Goal: Task Accomplishment & Management: Complete application form

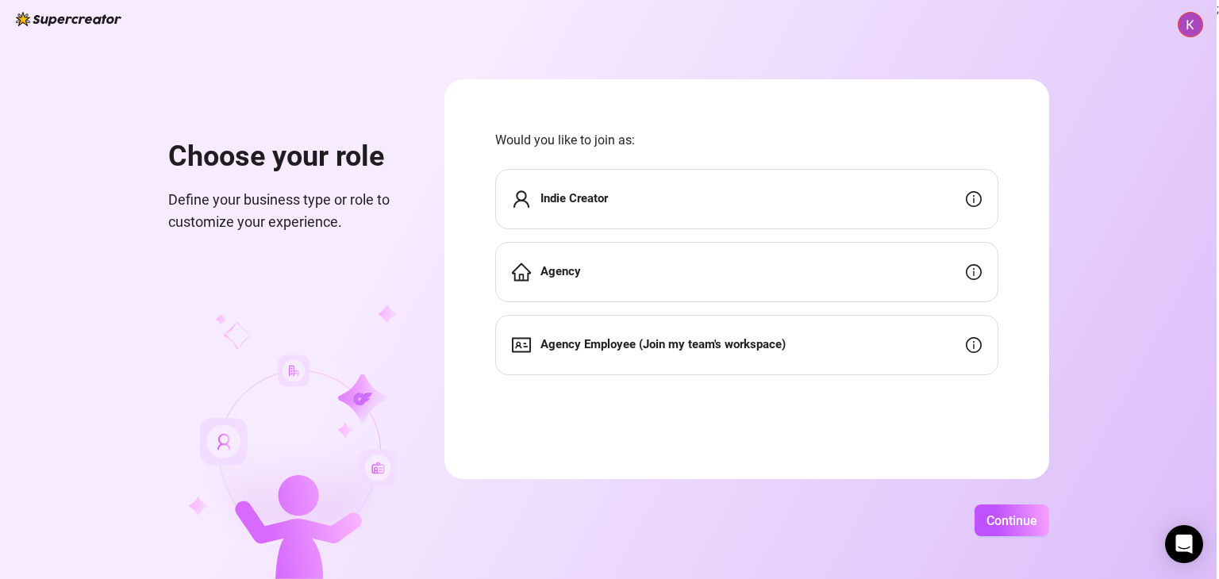
click at [689, 217] on div "Indie Creator" at bounding box center [746, 199] width 503 height 60
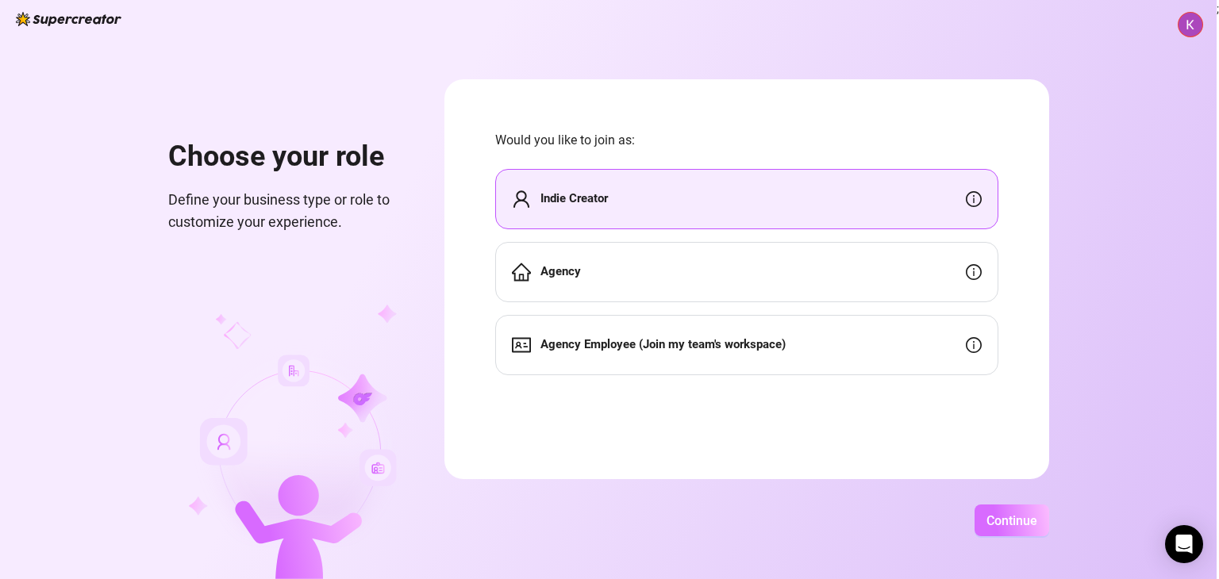
click at [991, 515] on span "Continue" at bounding box center [1011, 520] width 51 height 15
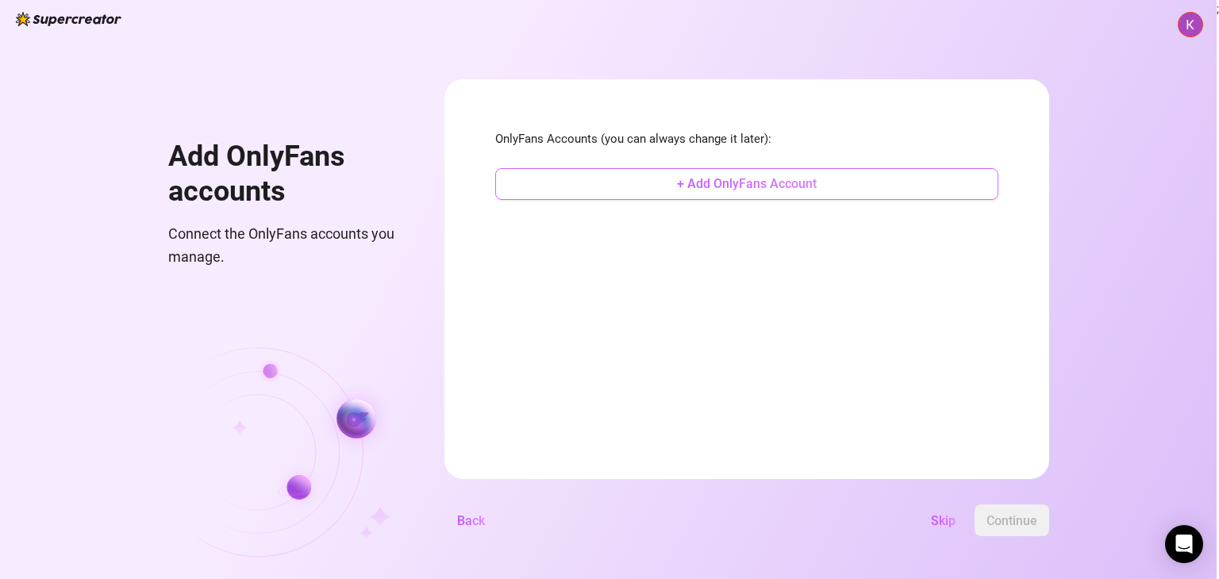
click at [799, 194] on button "+ Add OnlyFans Account" at bounding box center [746, 184] width 503 height 32
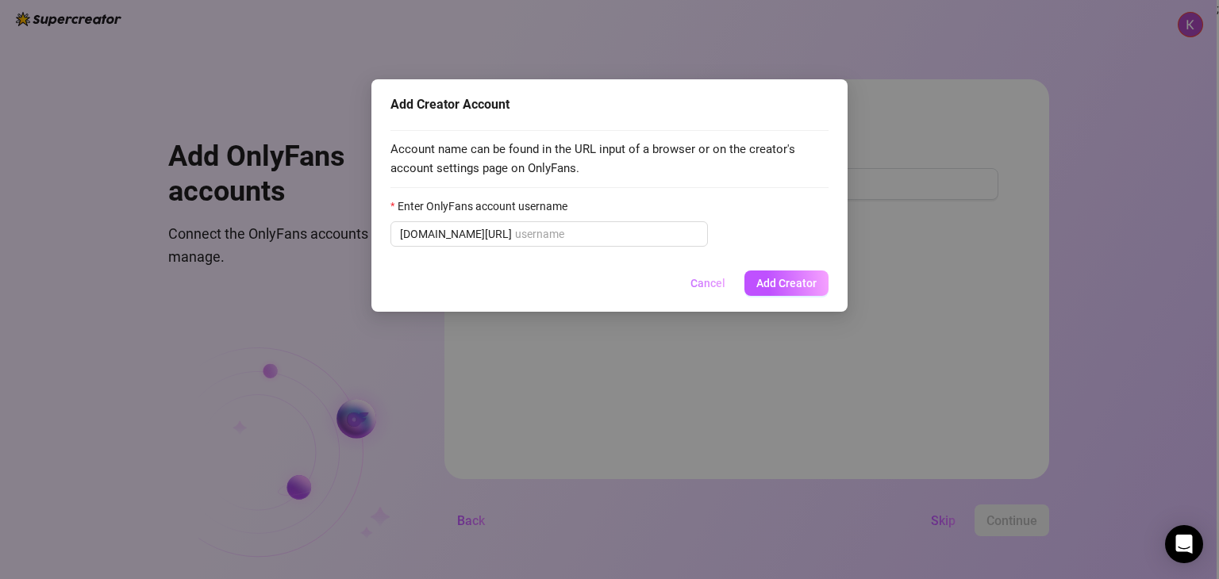
click at [714, 281] on span "Cancel" at bounding box center [707, 283] width 35 height 13
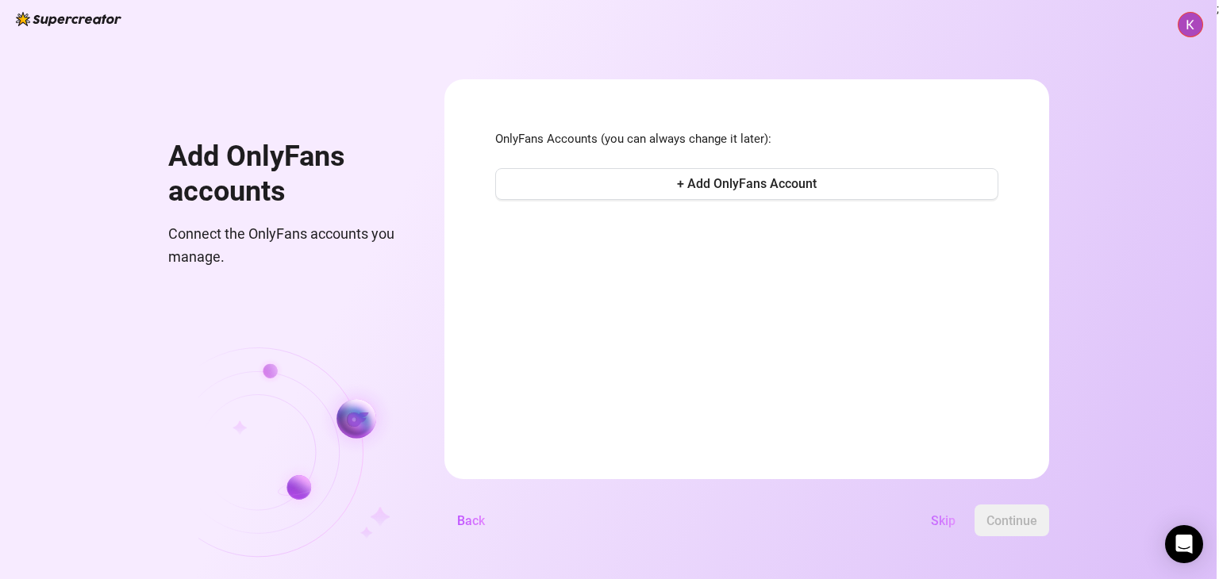
click at [943, 523] on span "Skip" at bounding box center [943, 520] width 25 height 15
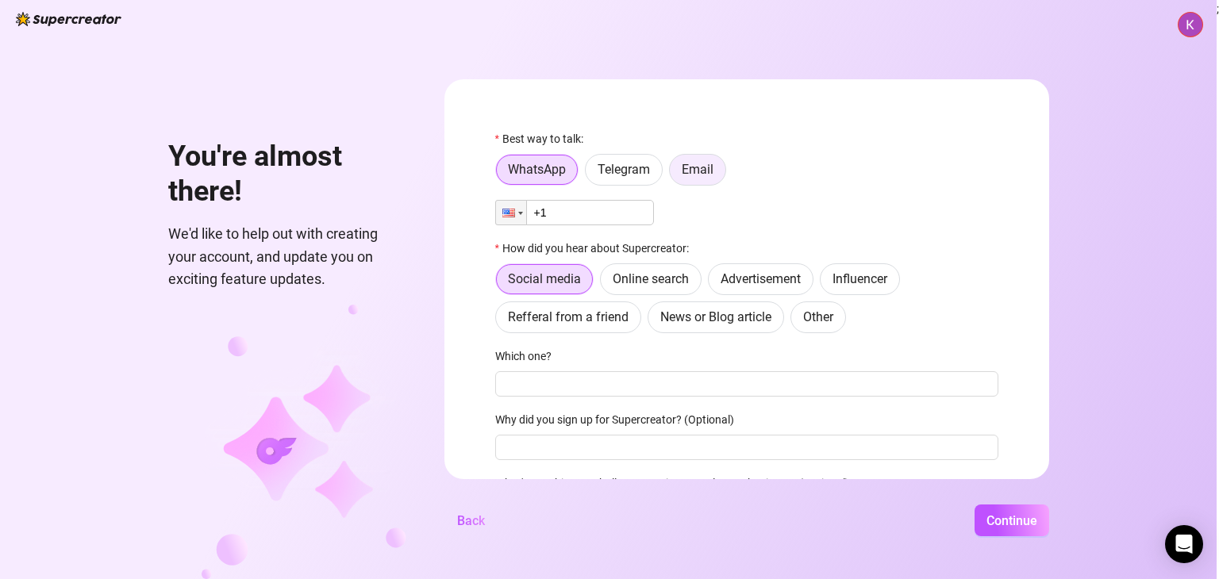
click at [689, 163] on span "Email" at bounding box center [698, 169] width 32 height 15
click at [674, 174] on input "Email" at bounding box center [674, 174] width 0 height 0
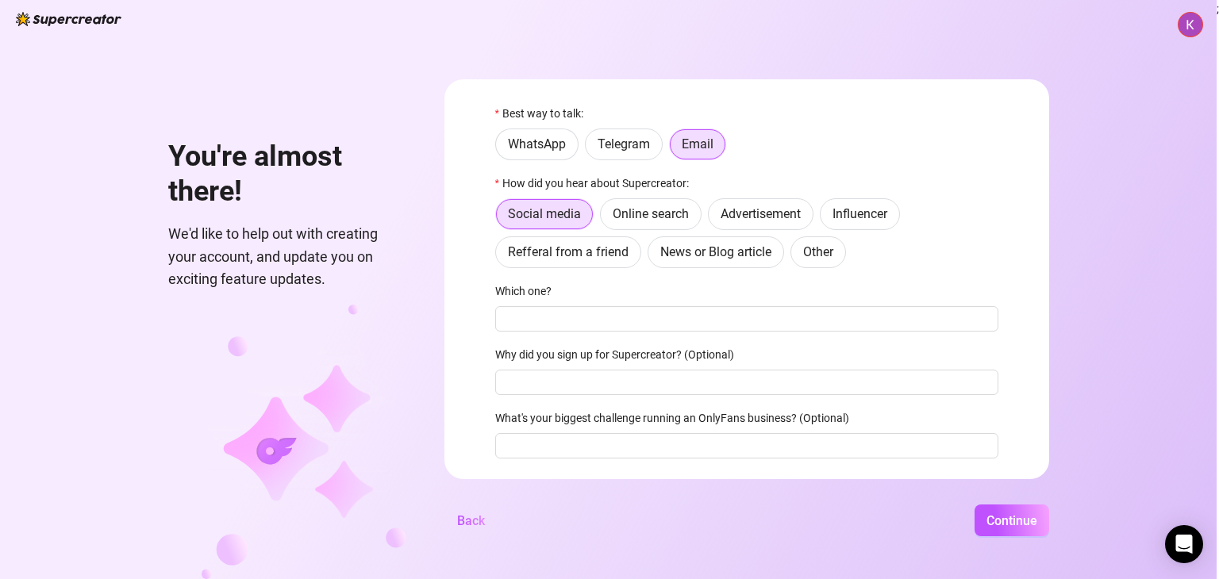
scroll to position [70, 0]
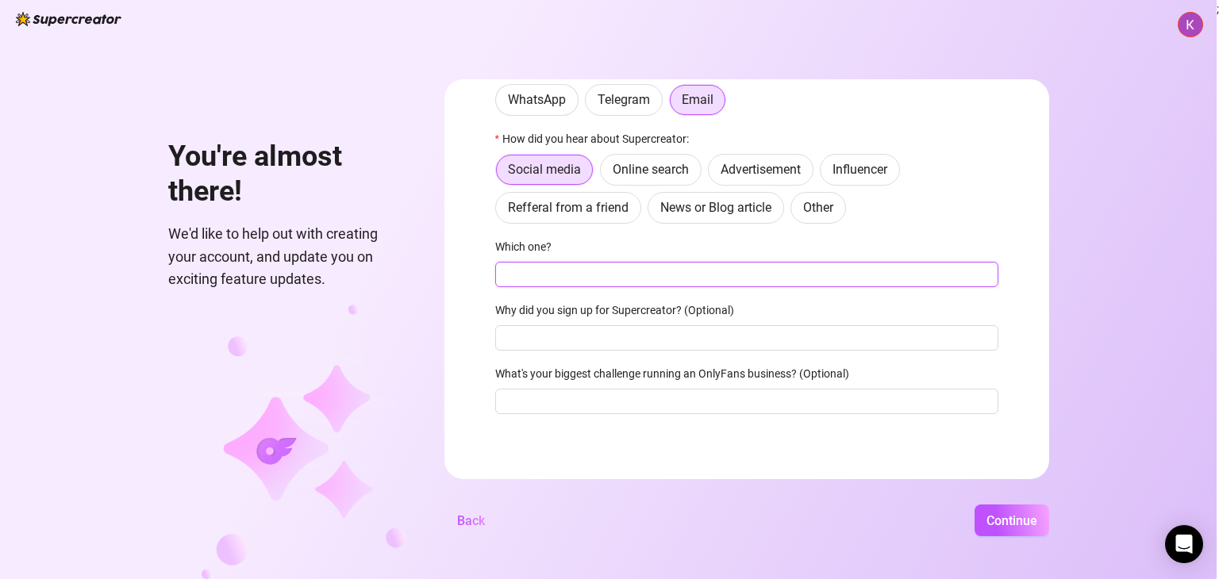
click at [667, 281] on input "Which one?" at bounding box center [746, 274] width 503 height 25
click at [1024, 528] on button "Continue" at bounding box center [1011, 521] width 75 height 32
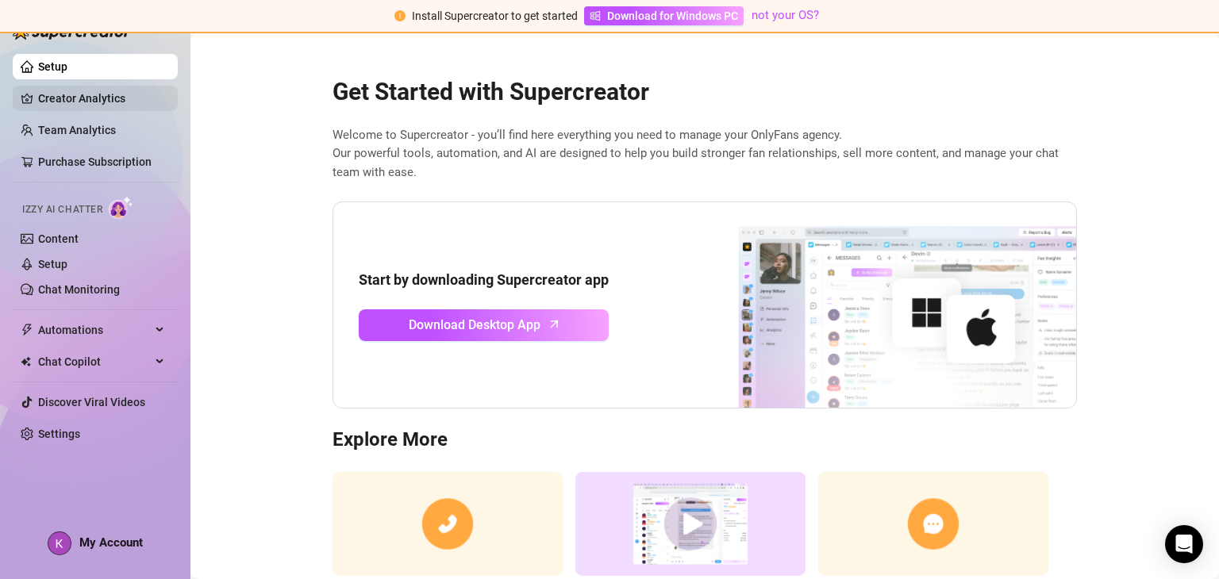
click at [117, 106] on link "Creator Analytics" at bounding box center [101, 98] width 127 height 25
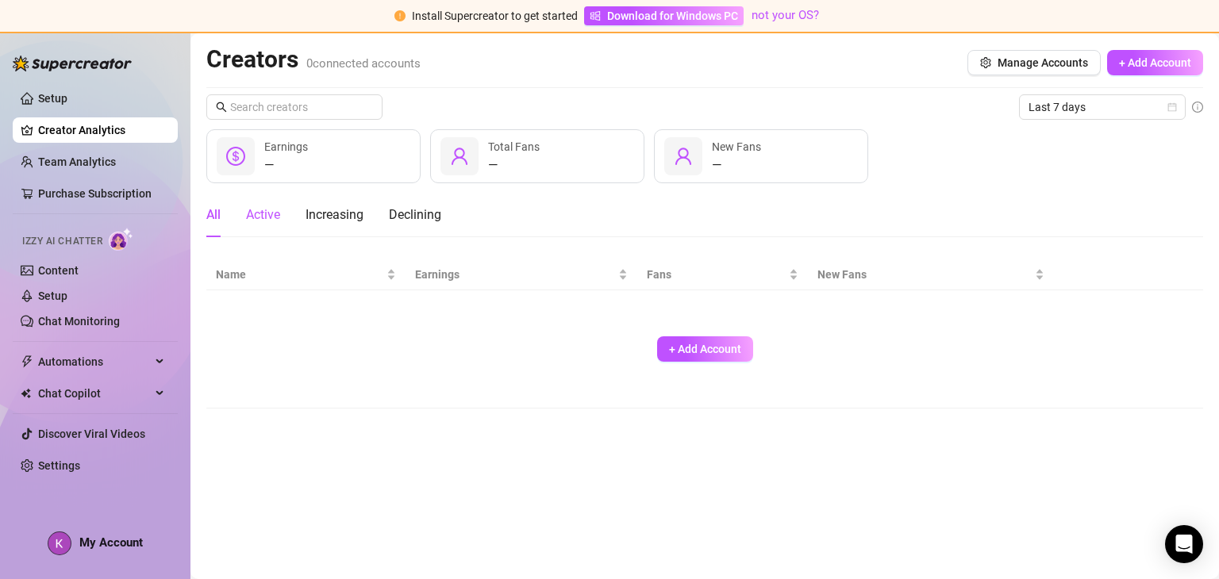
click at [277, 209] on div "Active" at bounding box center [263, 214] width 34 height 19
click at [324, 215] on div "Increasing" at bounding box center [334, 214] width 58 height 19
click at [314, 162] on div "— Earnings" at bounding box center [313, 156] width 214 height 54
click at [229, 214] on div "All Active Increasing Declining" at bounding box center [323, 215] width 235 height 44
click at [213, 214] on div "All" at bounding box center [213, 214] width 14 height 19
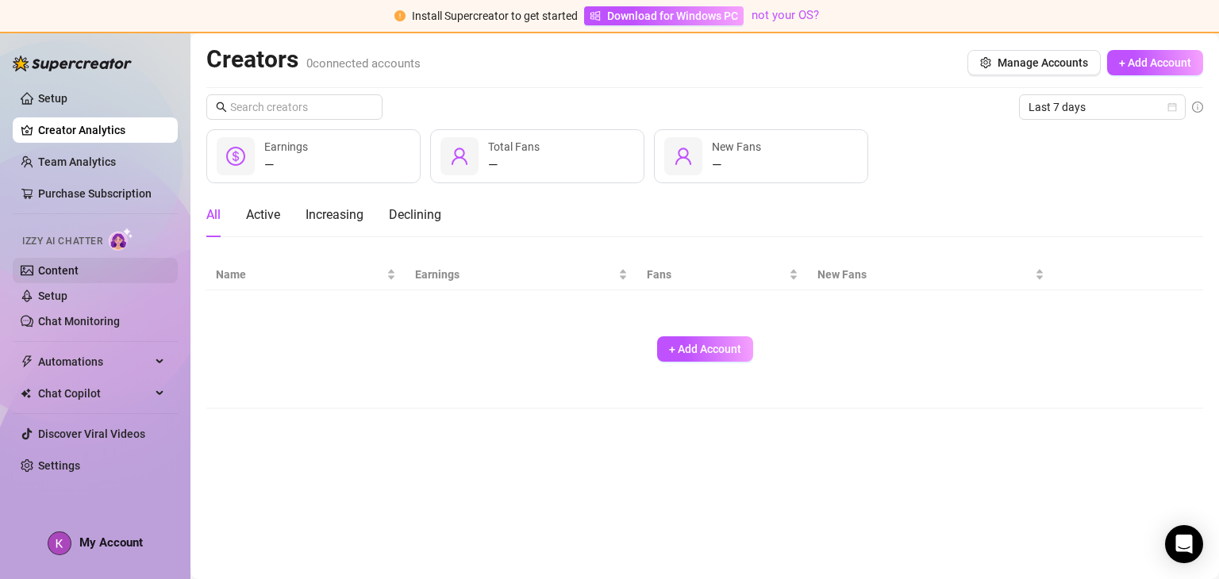
click at [73, 264] on link "Content" at bounding box center [58, 270] width 40 height 13
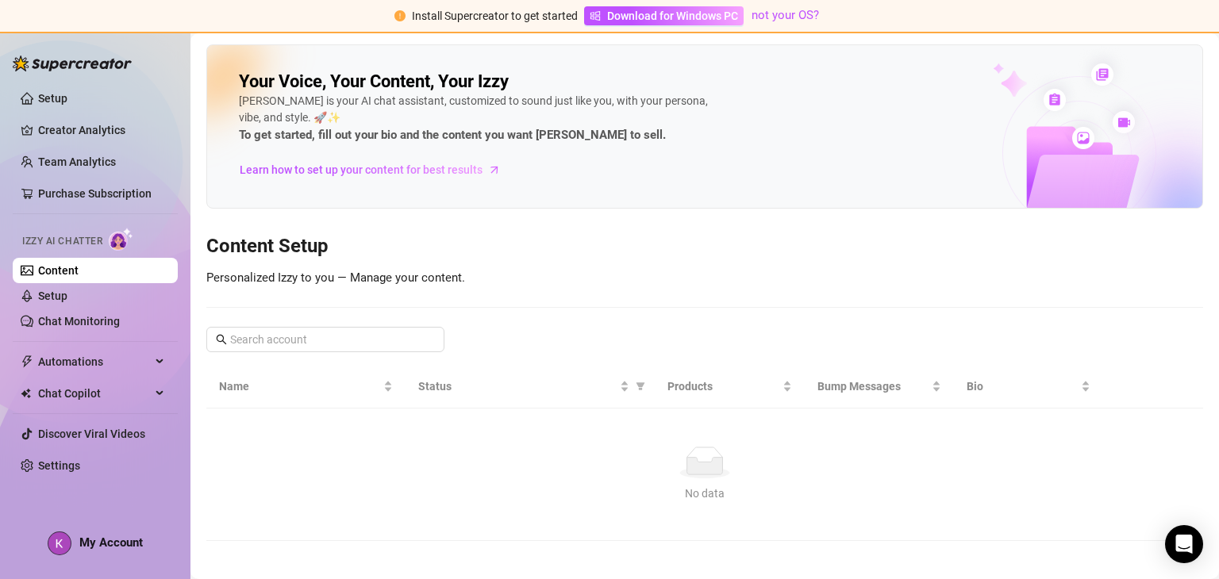
scroll to position [8, 0]
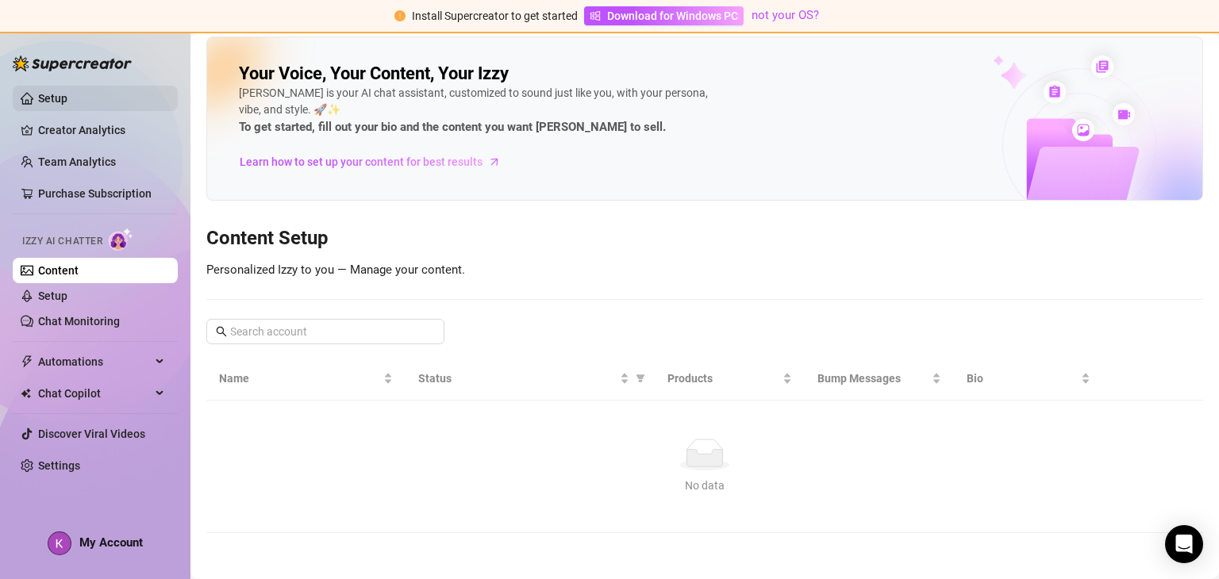
click at [67, 102] on link "Setup" at bounding box center [52, 98] width 29 height 13
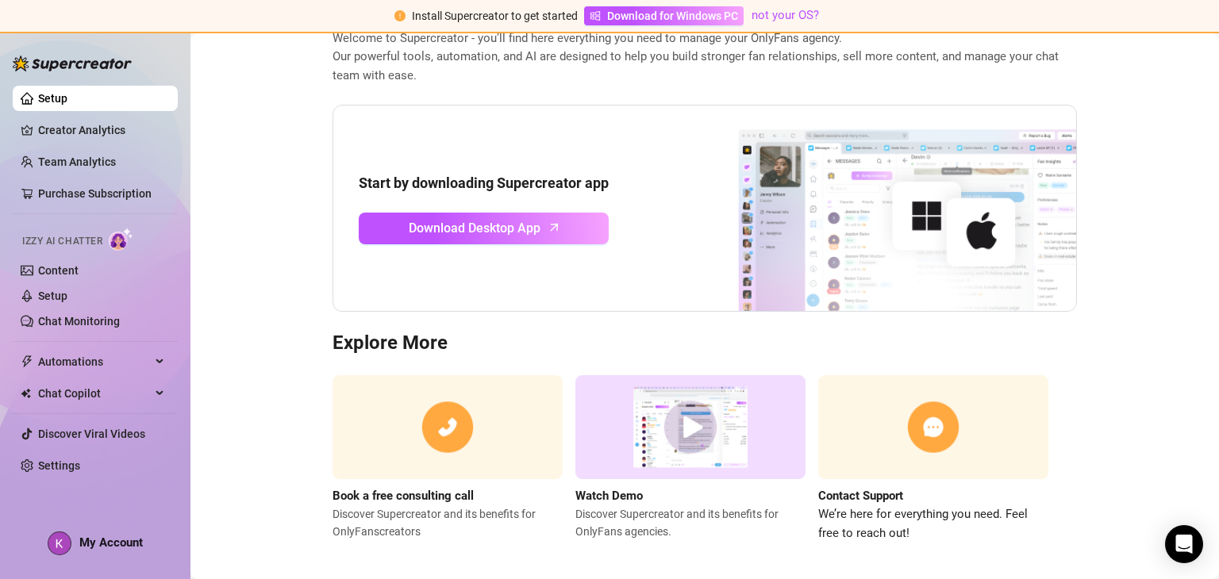
scroll to position [108, 0]
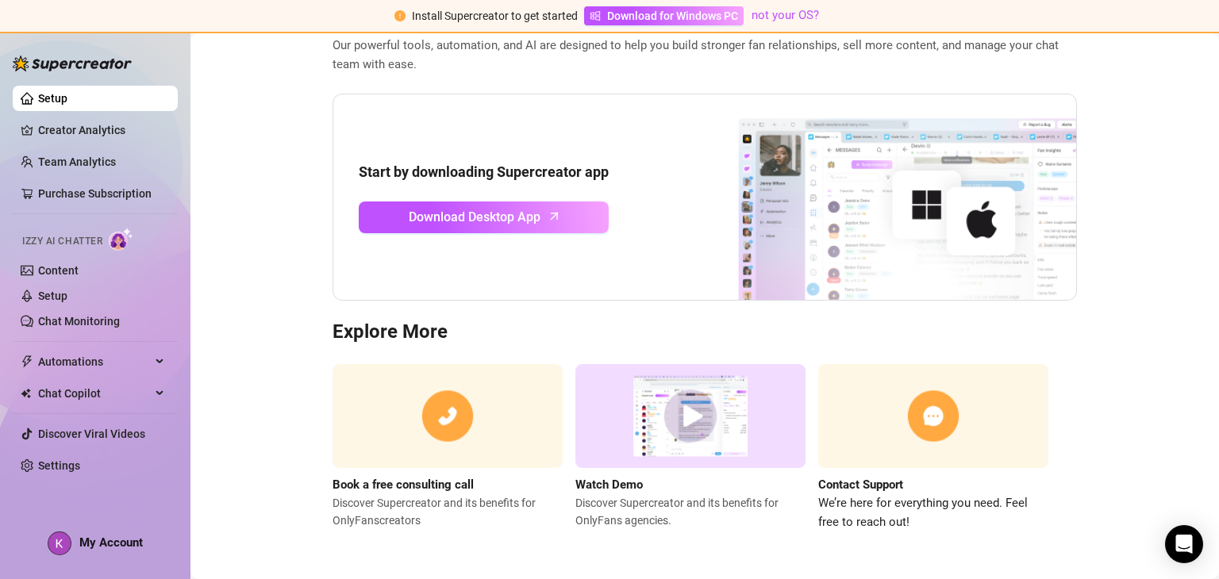
click at [674, 412] on img at bounding box center [690, 416] width 230 height 104
click at [90, 446] on ul "Setup Creator Analytics Team Analytics Purchase Subscription Izzy AI Chatter Co…" at bounding box center [95, 281] width 165 height 405
click at [97, 440] on link "Discover Viral Videos" at bounding box center [91, 434] width 107 height 13
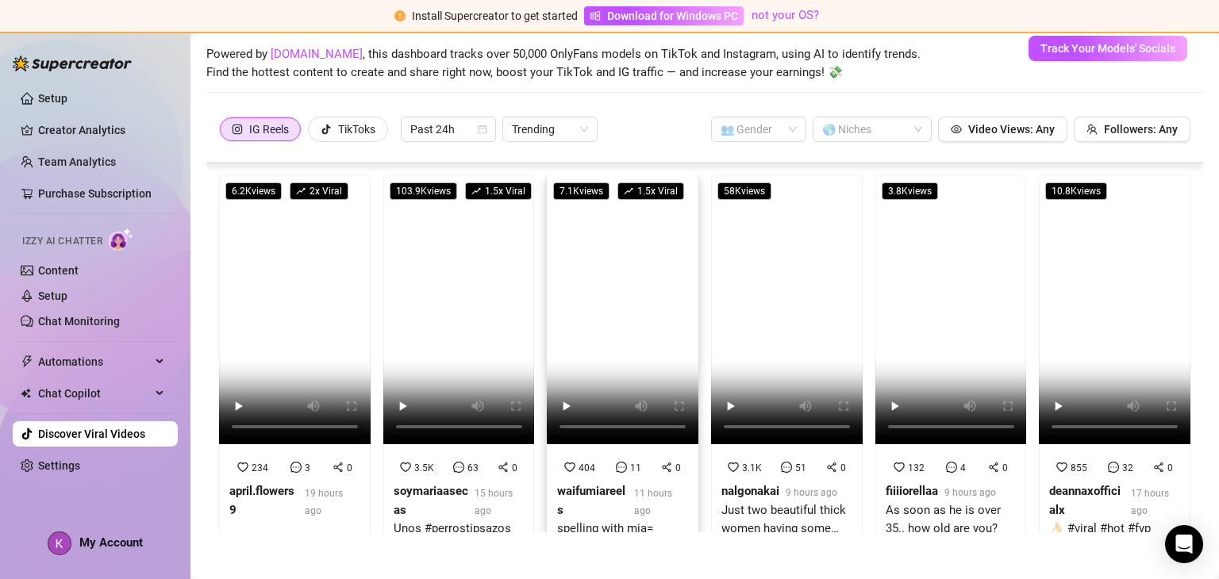
click at [593, 294] on video at bounding box center [623, 309] width 152 height 269
click at [496, 296] on video at bounding box center [459, 309] width 152 height 269
